Goal: Task Accomplishment & Management: Manage account settings

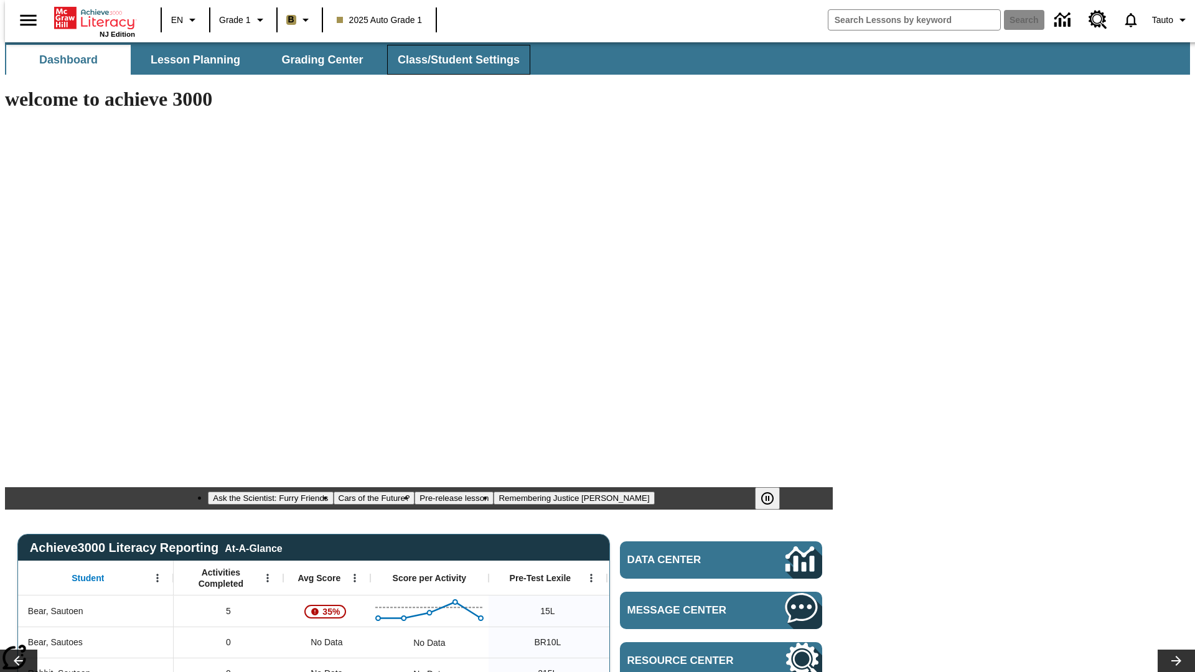
click at [452, 60] on span "Class/Student Settings" at bounding box center [459, 60] width 122 height 14
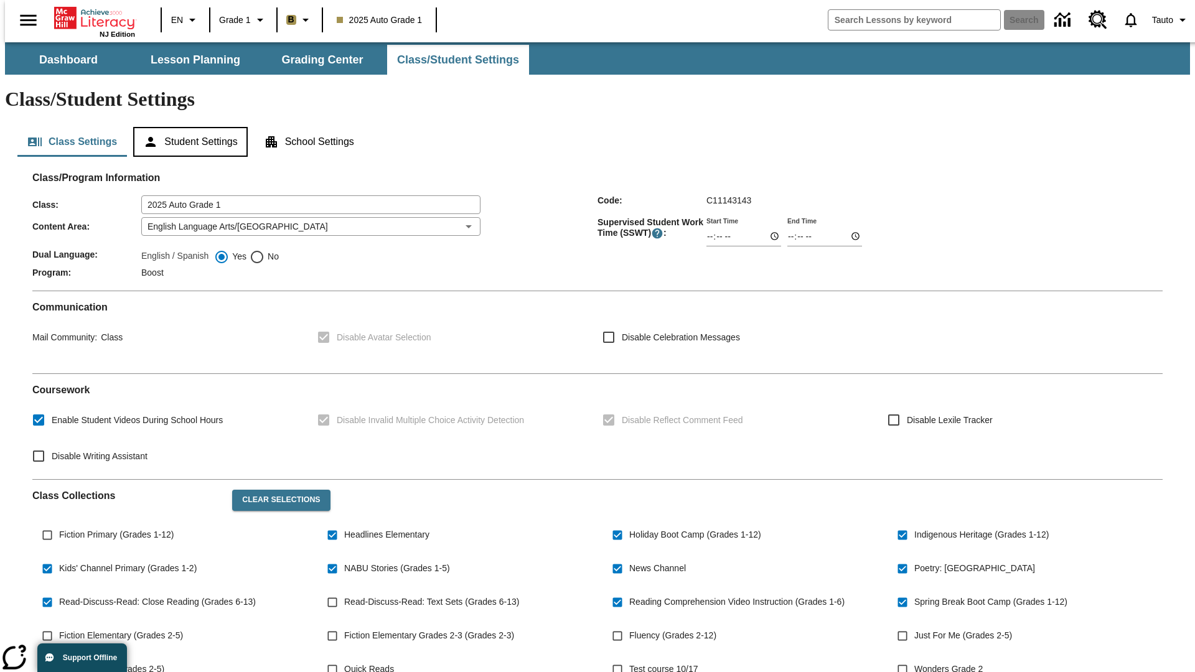
click at [187, 127] on button "Student Settings" at bounding box center [190, 142] width 114 height 30
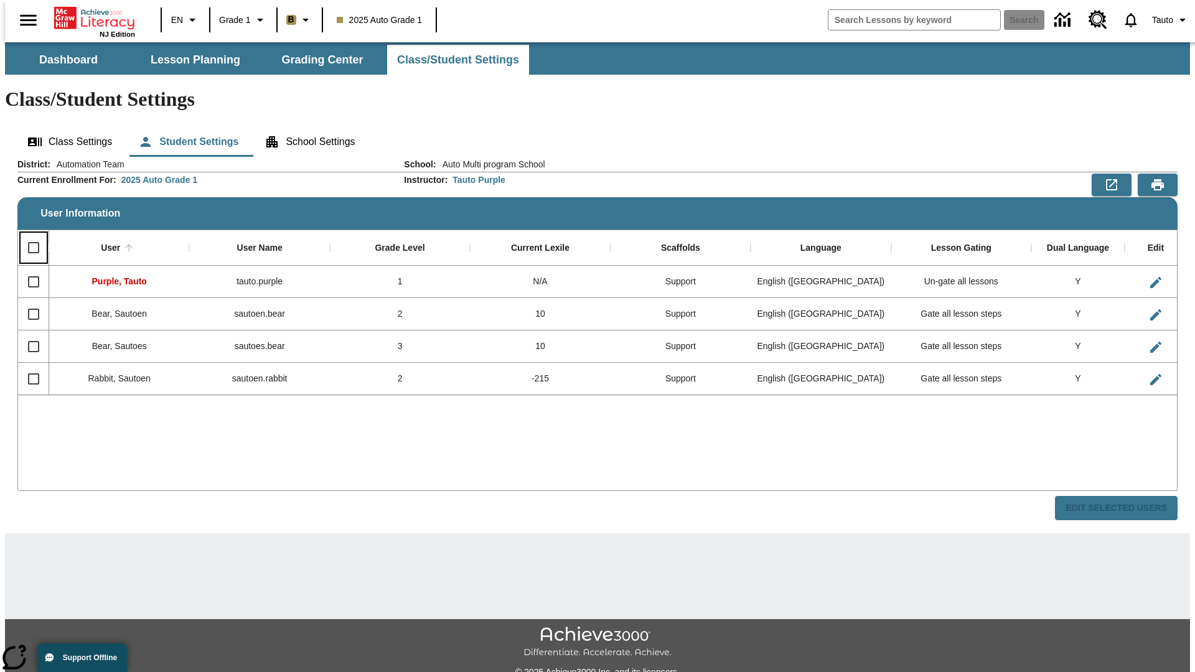
click at [28, 235] on input "Select all rows" at bounding box center [34, 248] width 26 height 26
checkbox input "true"
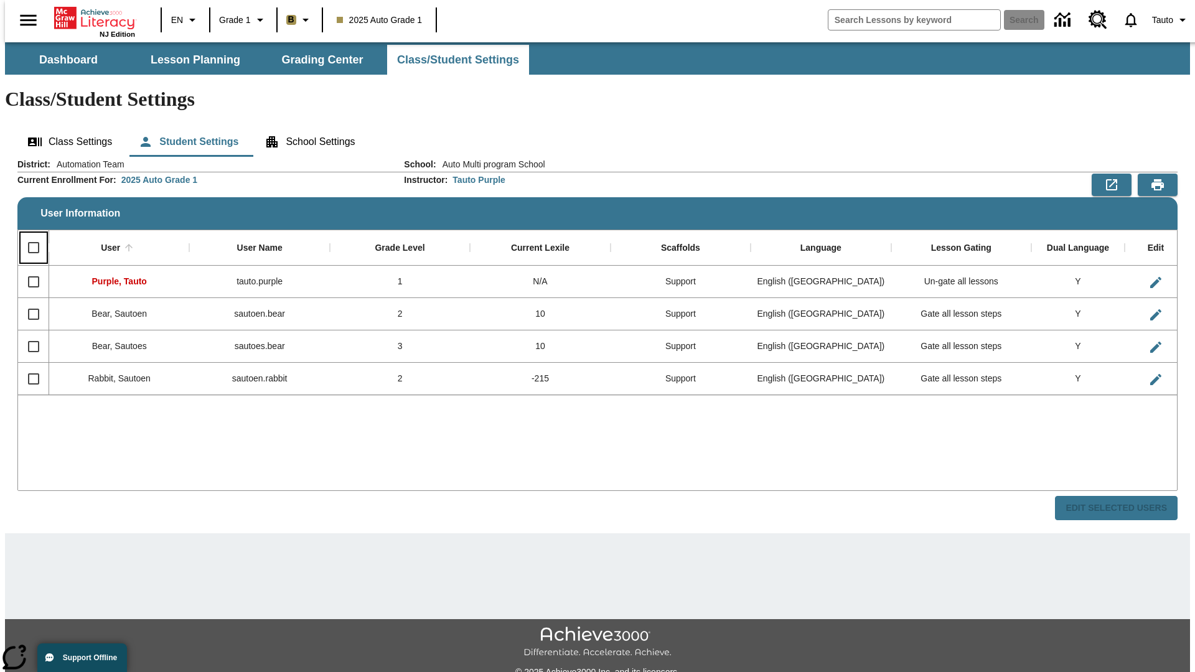
checkbox input "true"
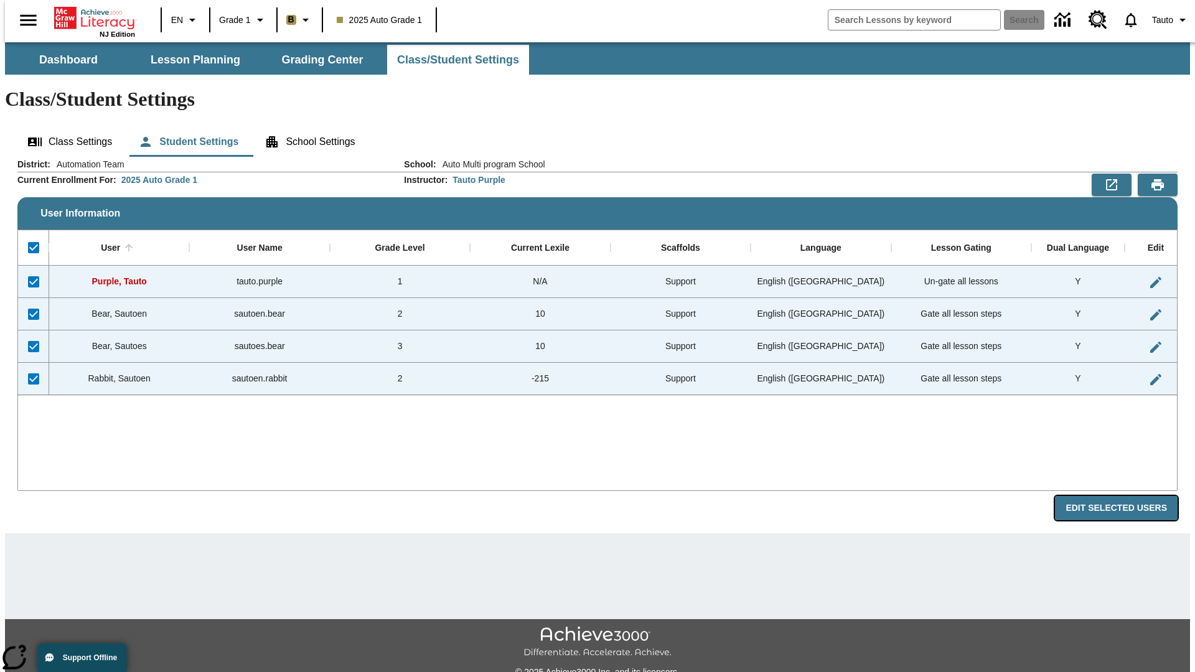
click at [1126, 496] on button "Edit Selected Users" at bounding box center [1116, 508] width 123 height 24
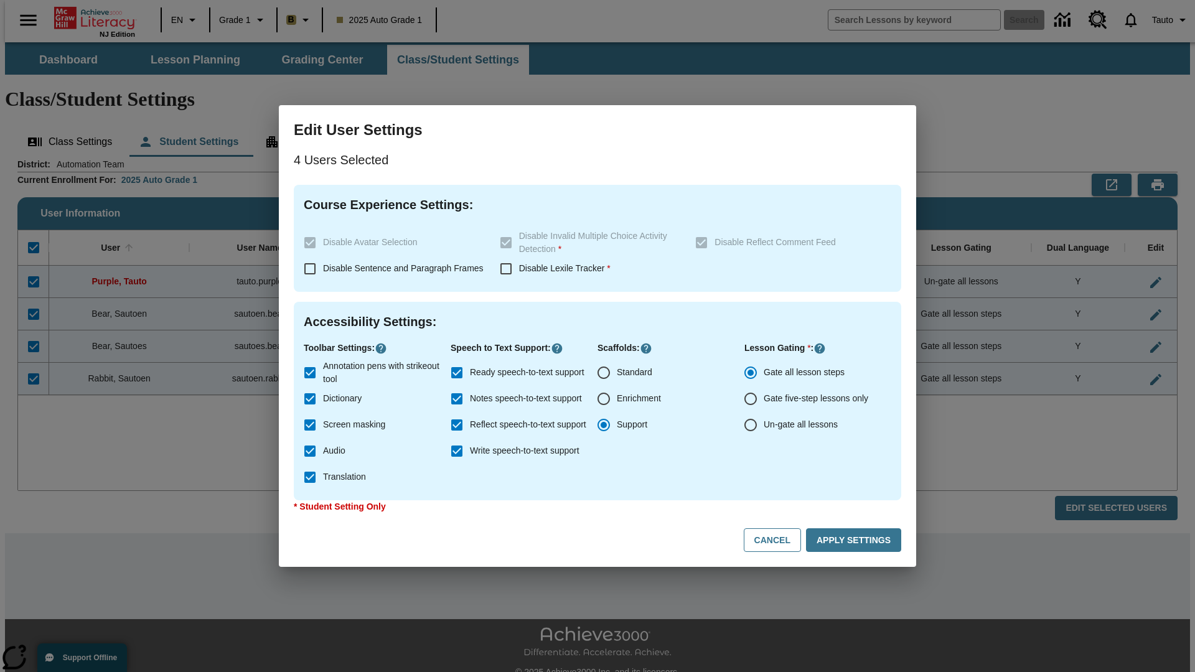
click at [604, 399] on input "Enrichment" at bounding box center [603, 399] width 26 height 26
click at [778, 540] on button "Cancel" at bounding box center [772, 540] width 57 height 24
radio input "false"
radio input "true"
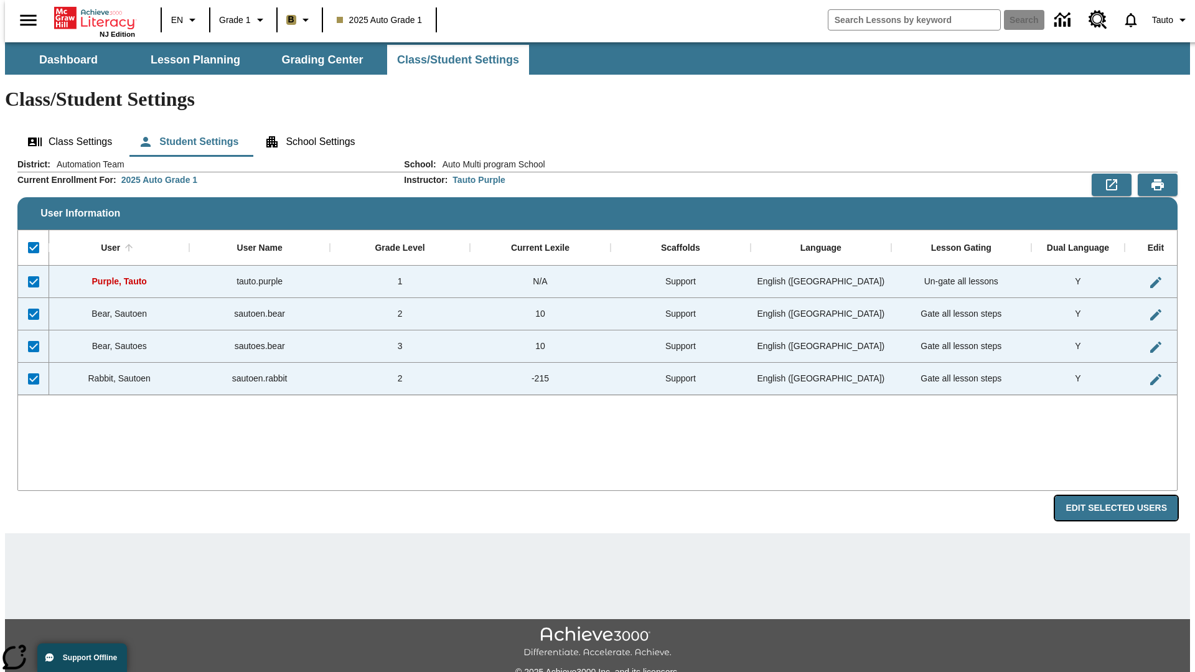
click at [1126, 496] on button "Edit Selected Users" at bounding box center [1116, 508] width 123 height 24
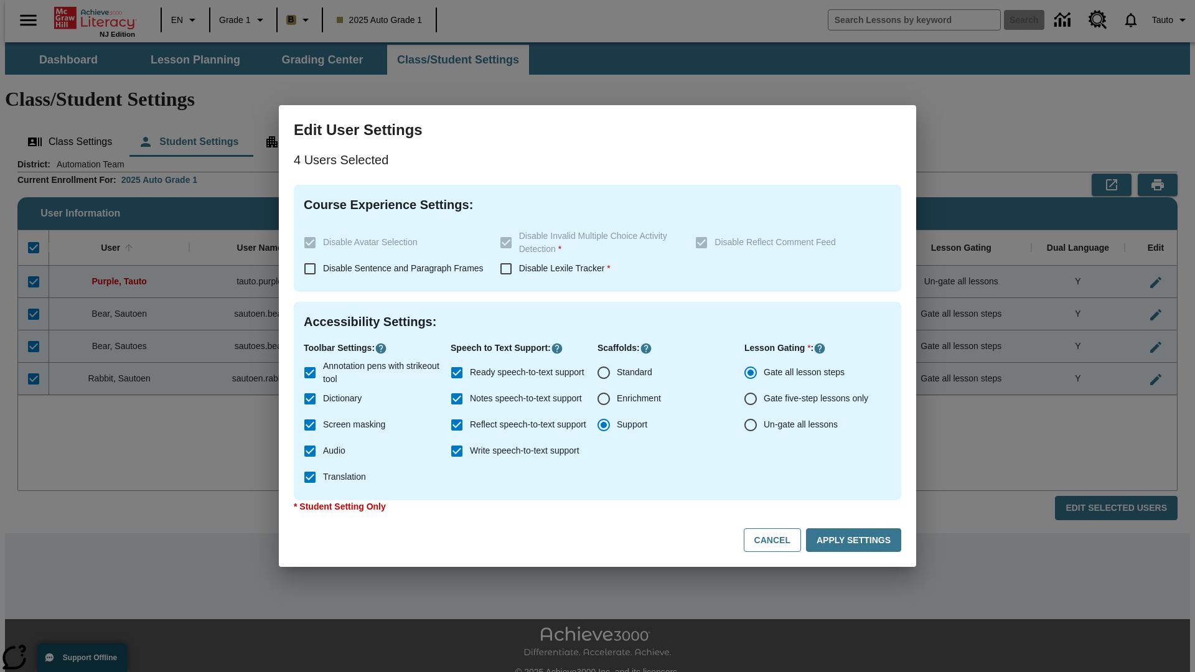
click at [604, 399] on input "Enrichment" at bounding box center [603, 399] width 26 height 26
click at [856, 540] on button "Apply Settings" at bounding box center [853, 540] width 95 height 24
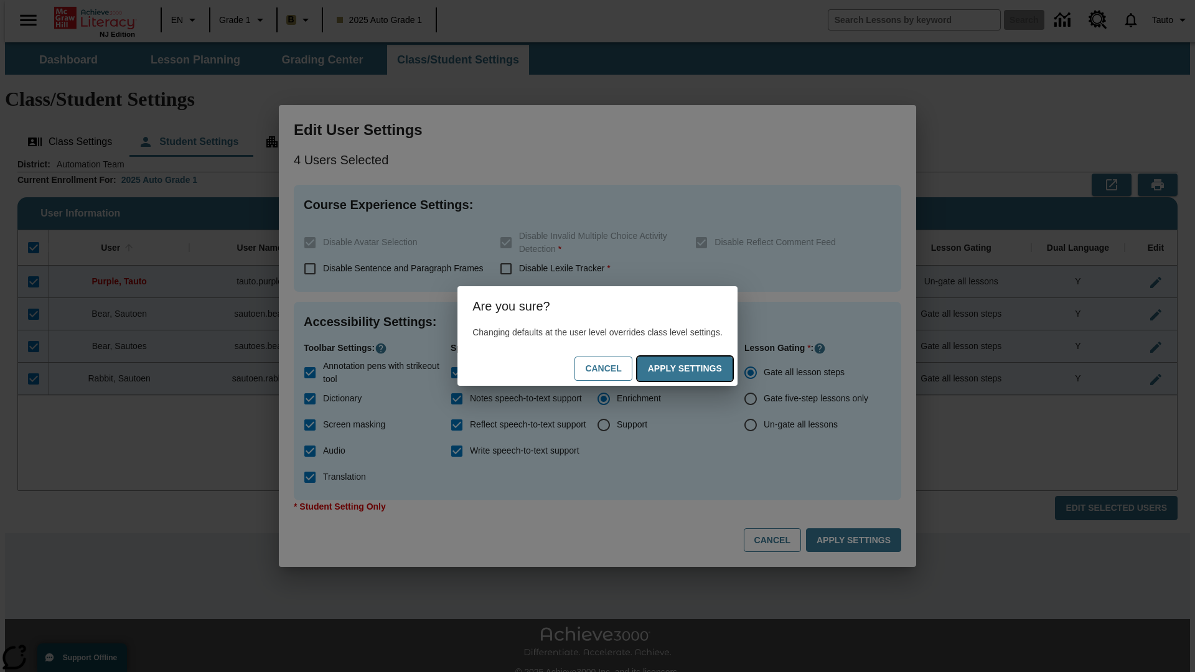
click at [697, 368] on button "Apply Settings" at bounding box center [684, 369] width 95 height 24
radio input "false"
radio input "true"
checkbox input "false"
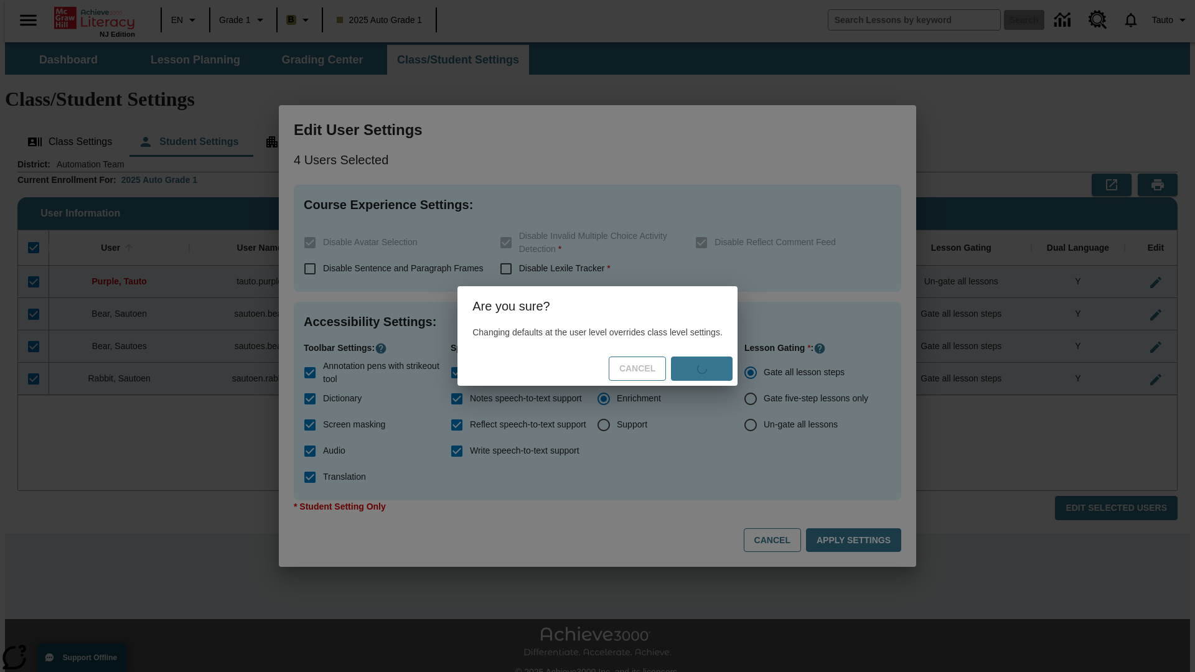
checkbox input "false"
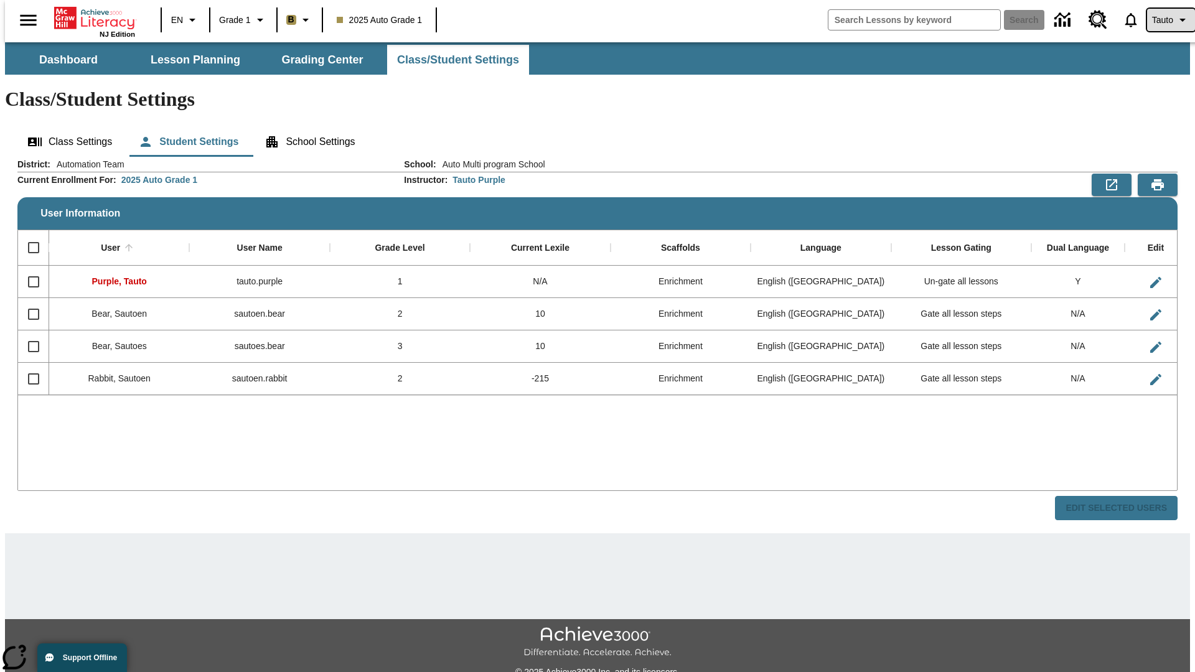
click at [1164, 20] on span "Tauto" at bounding box center [1162, 20] width 21 height 13
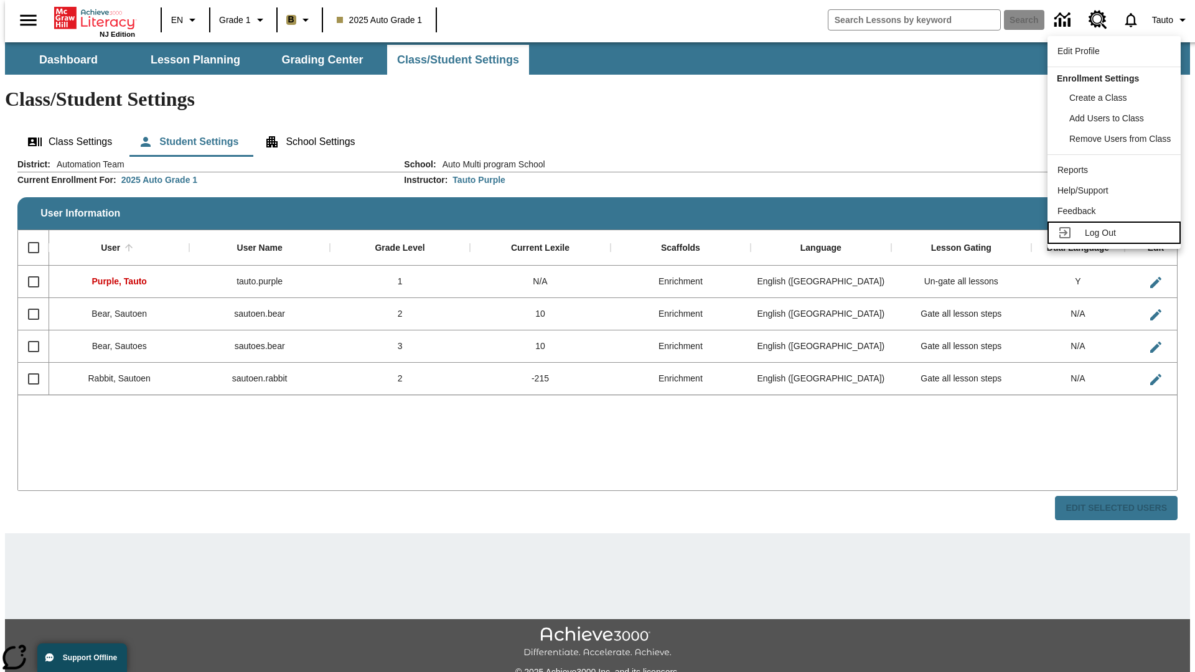
click at [1116, 233] on span "Log Out" at bounding box center [1099, 233] width 31 height 10
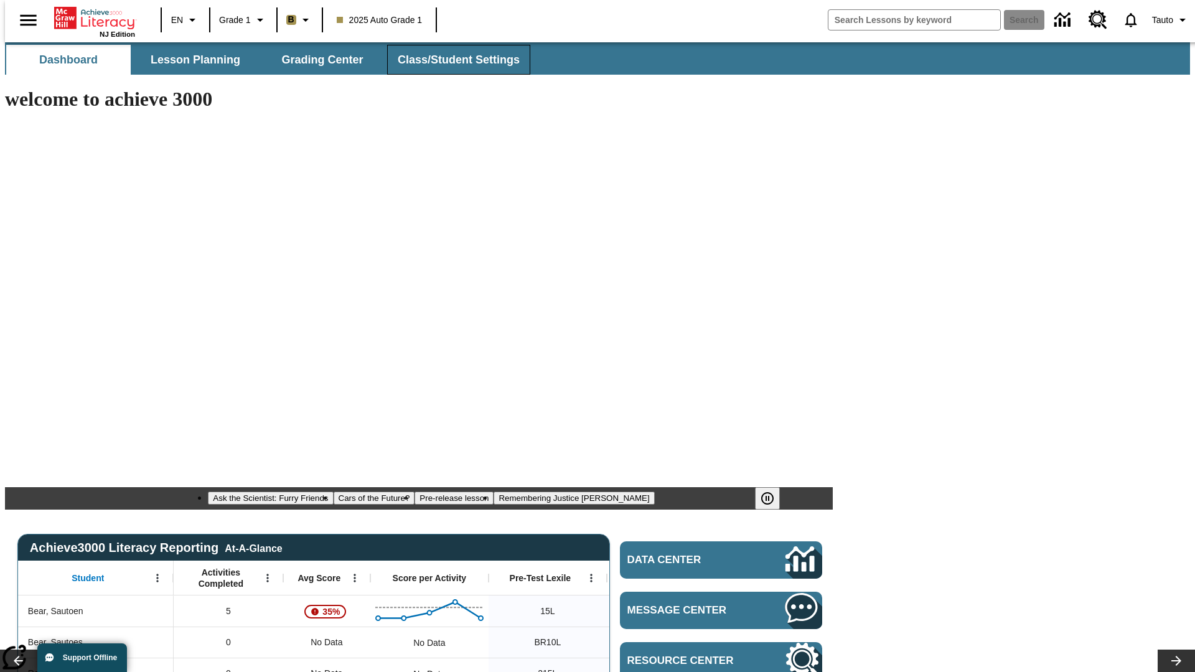
click at [452, 60] on span "Class/Student Settings" at bounding box center [459, 60] width 122 height 14
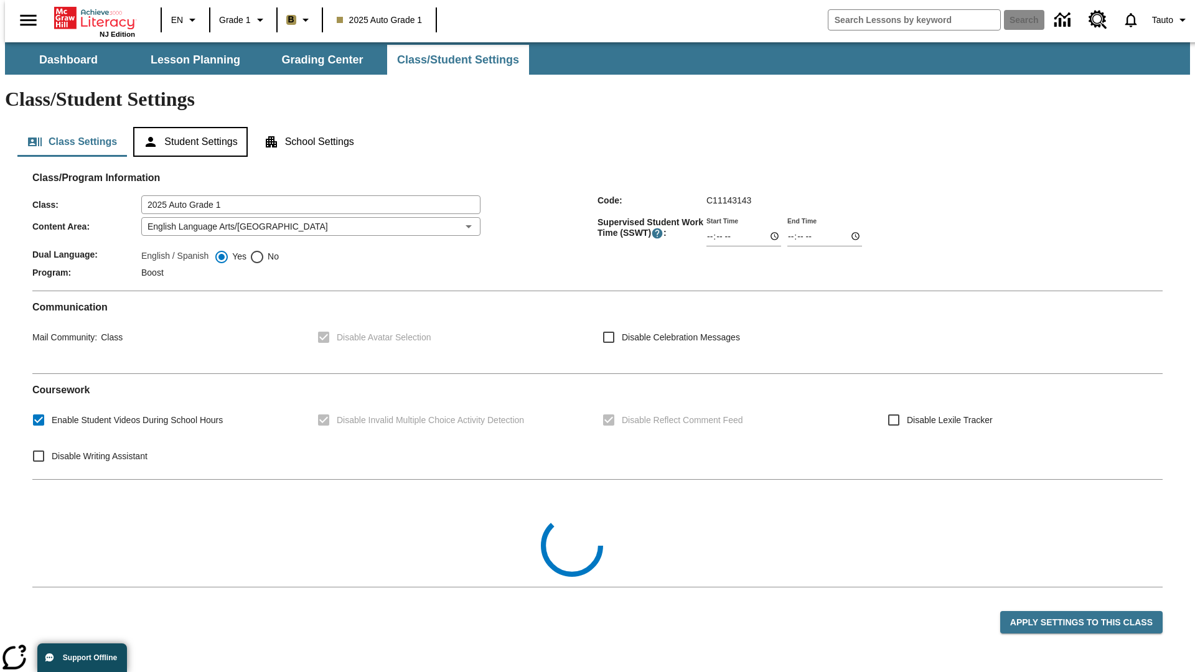
click at [187, 127] on button "Student Settings" at bounding box center [190, 142] width 114 height 30
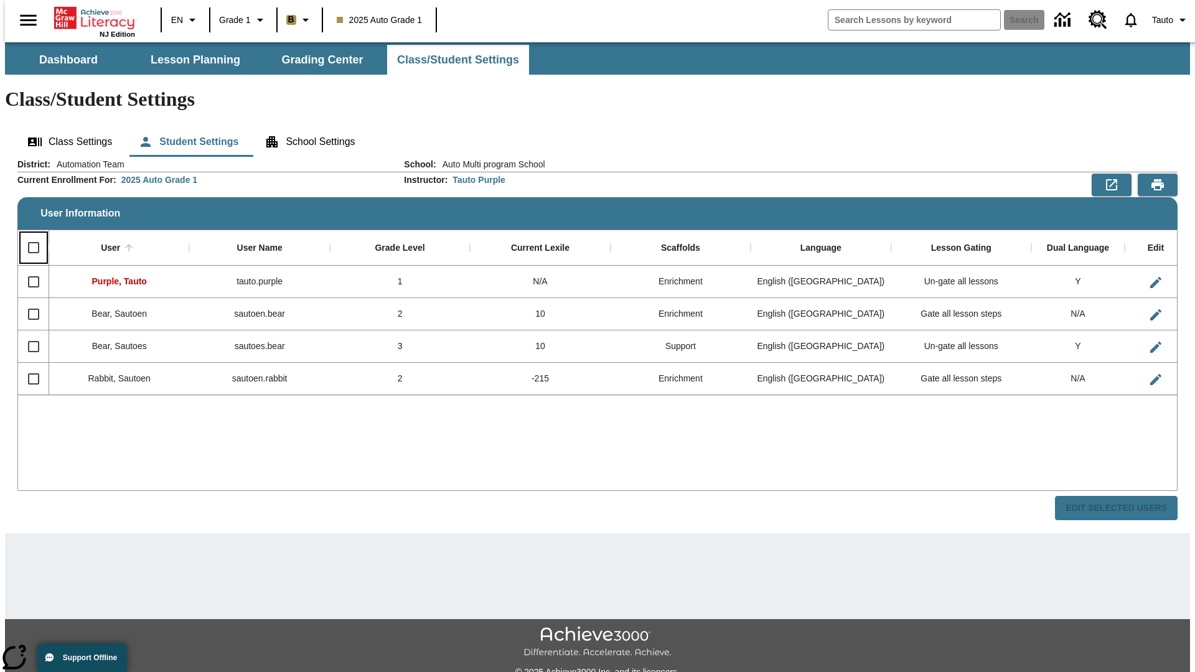
click at [28, 235] on input "Select all rows" at bounding box center [34, 248] width 26 height 26
checkbox input "true"
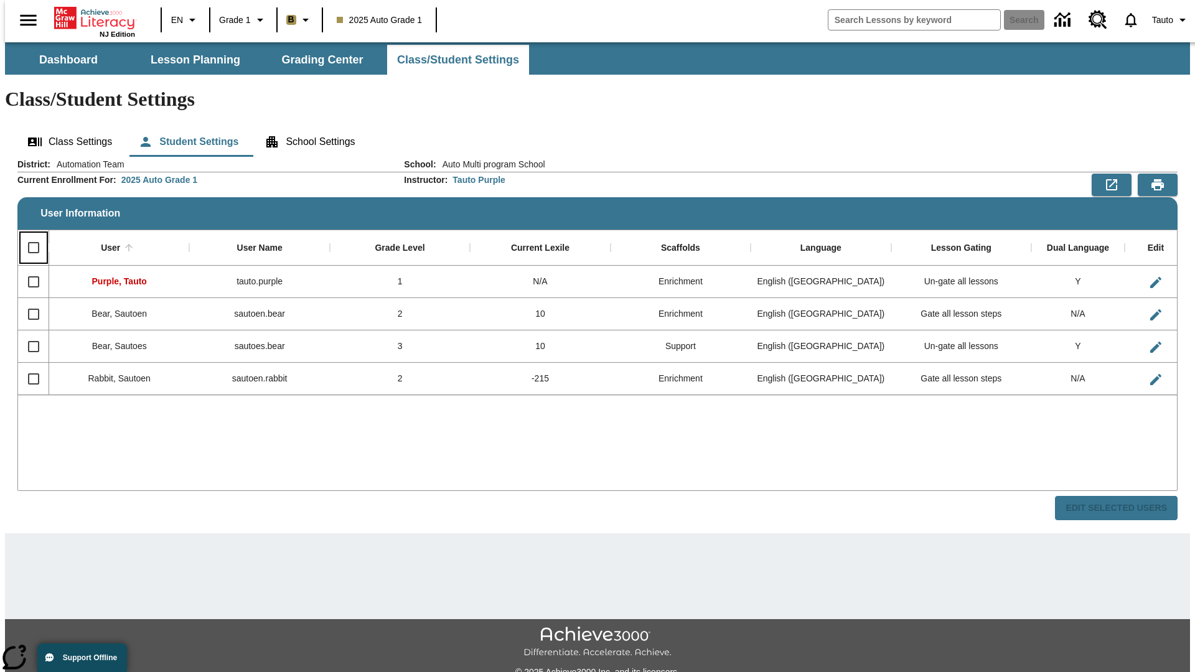
checkbox input "true"
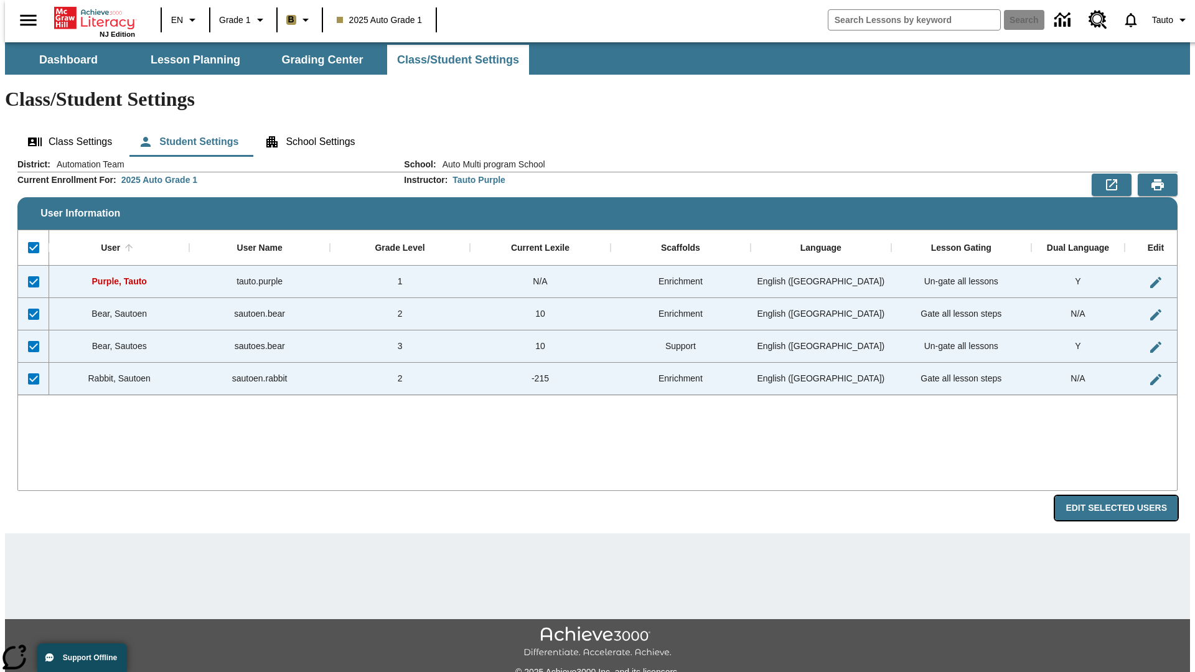
click at [1126, 496] on button "Edit Selected Users" at bounding box center [1116, 508] width 123 height 24
